Goal: Check status

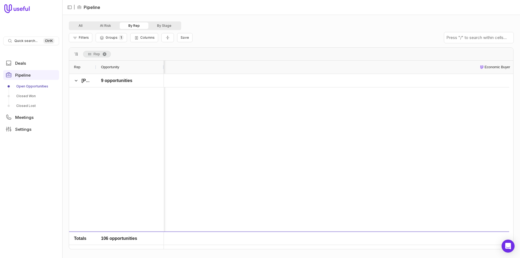
scroll to position [0, 378]
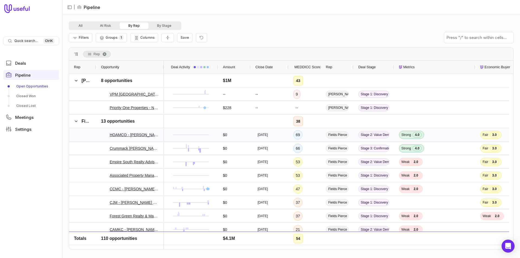
scroll to position [623, 0]
